Goal: Task Accomplishment & Management: Manage account settings

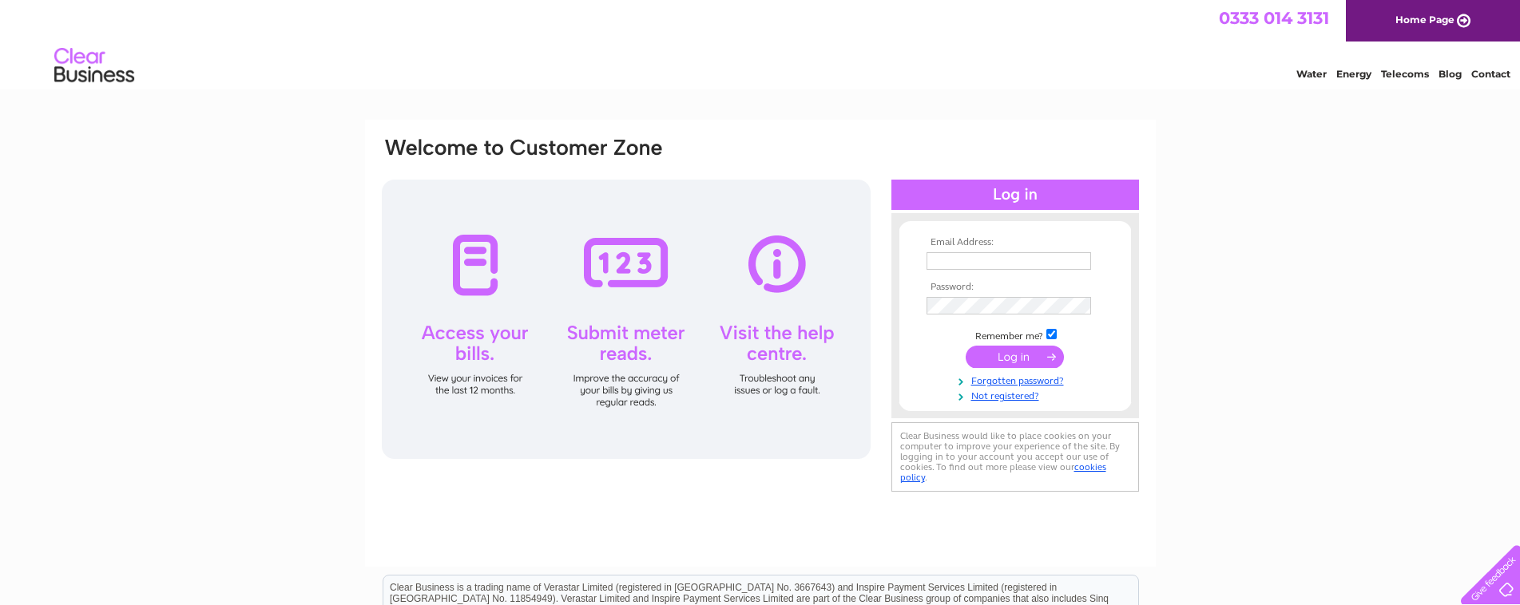
click at [994, 256] on input "text" at bounding box center [1008, 261] width 164 height 18
type input "accounts@questitsupport.co.uk"
click at [987, 358] on input "submit" at bounding box center [1014, 357] width 98 height 22
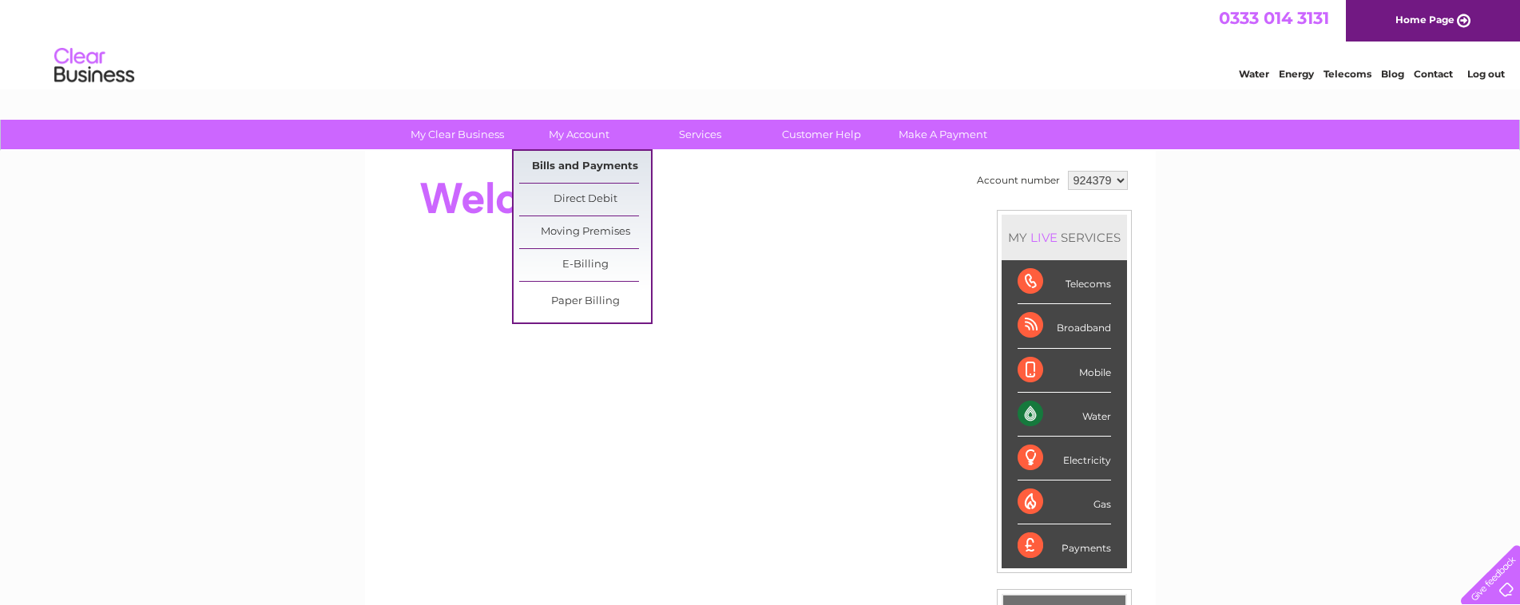
click at [591, 161] on link "Bills and Payments" at bounding box center [585, 167] width 132 height 32
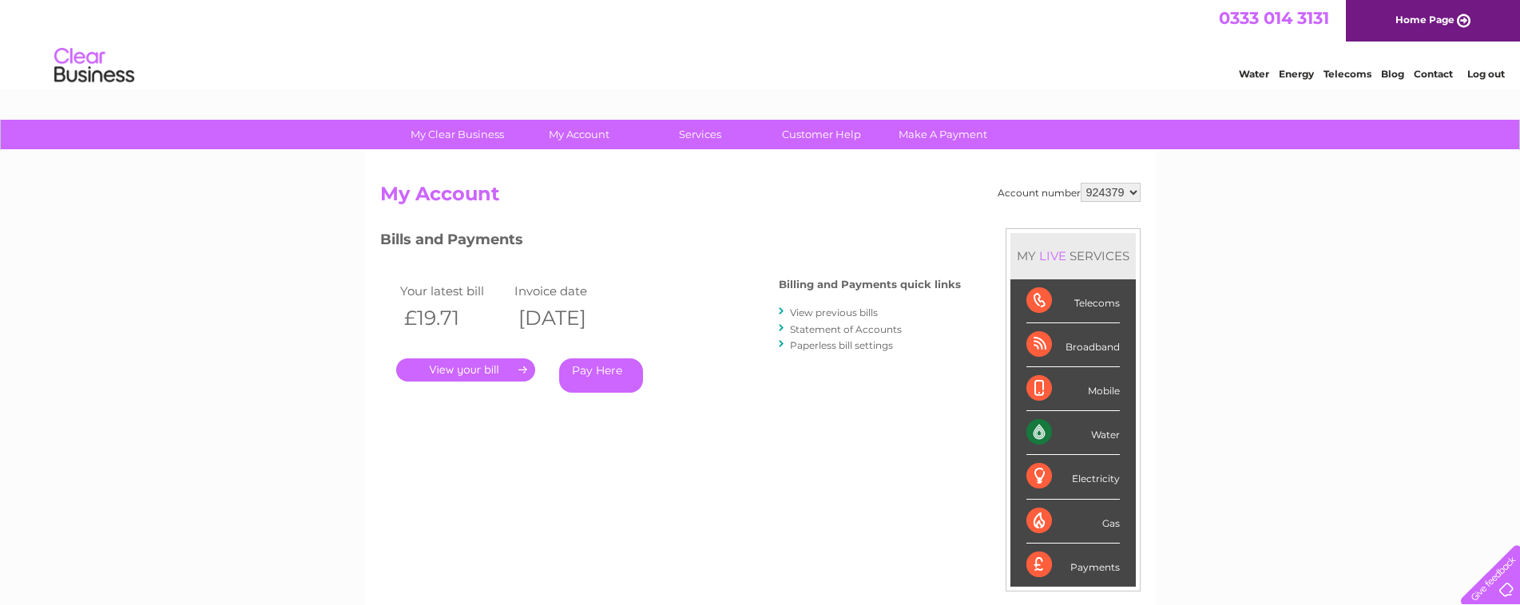
click at [461, 371] on link "." at bounding box center [465, 370] width 139 height 23
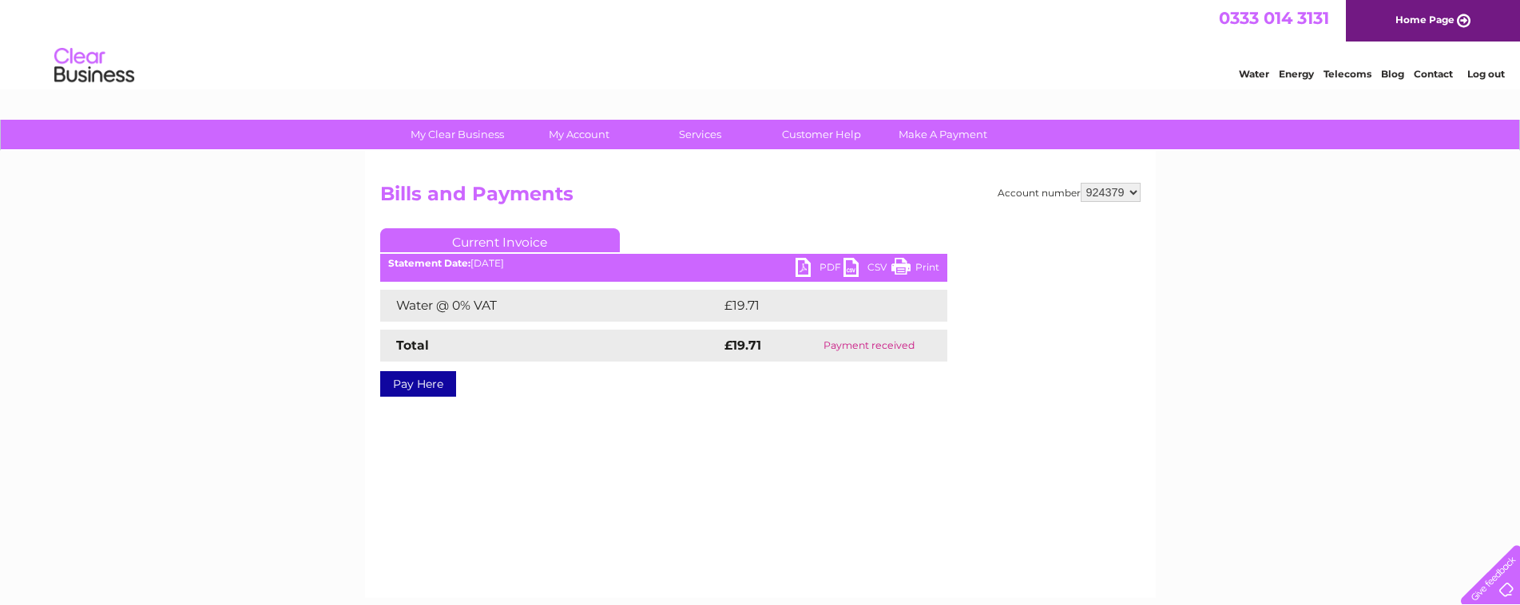
click at [812, 271] on link "PDF" at bounding box center [819, 269] width 48 height 23
